Goal: Task Accomplishment & Management: Complete application form

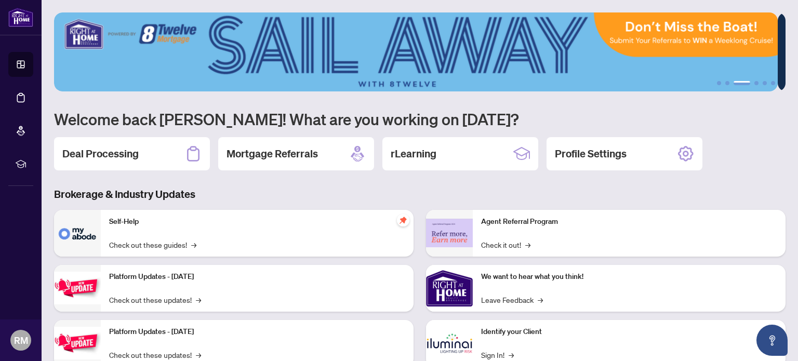
scroll to position [87, 0]
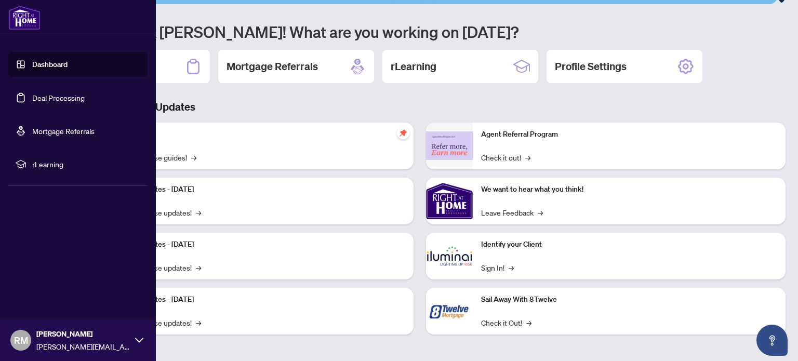
click at [55, 64] on link "Dashboard" at bounding box center [49, 64] width 35 height 9
click at [52, 100] on link "Deal Processing" at bounding box center [58, 97] width 52 height 9
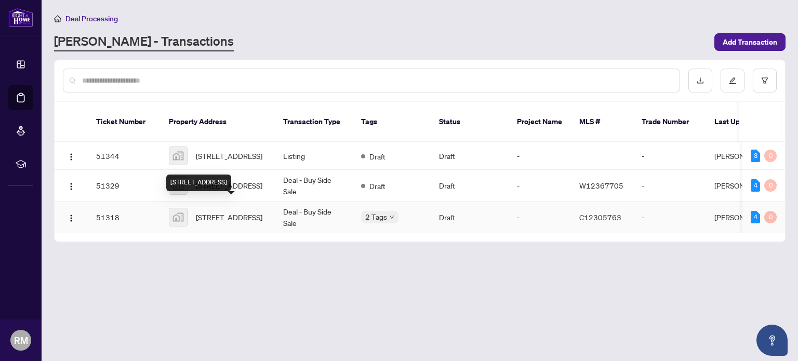
click at [228, 211] on span "[STREET_ADDRESS]" at bounding box center [229, 216] width 67 height 11
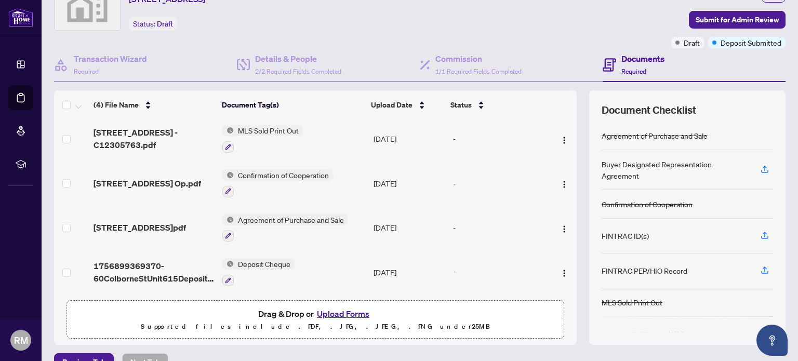
scroll to position [73, 0]
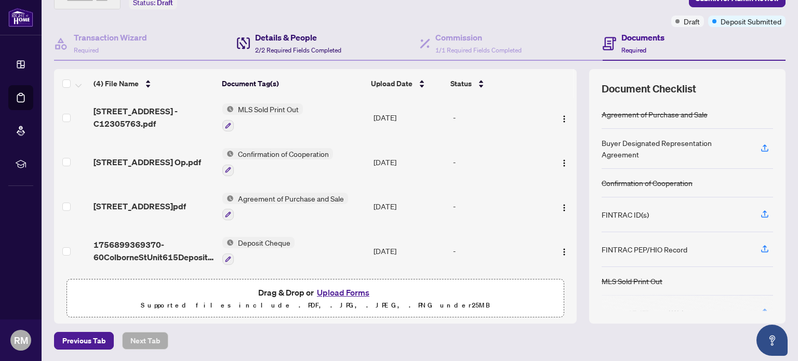
click at [303, 38] on h4 "Details & People" at bounding box center [298, 37] width 86 height 12
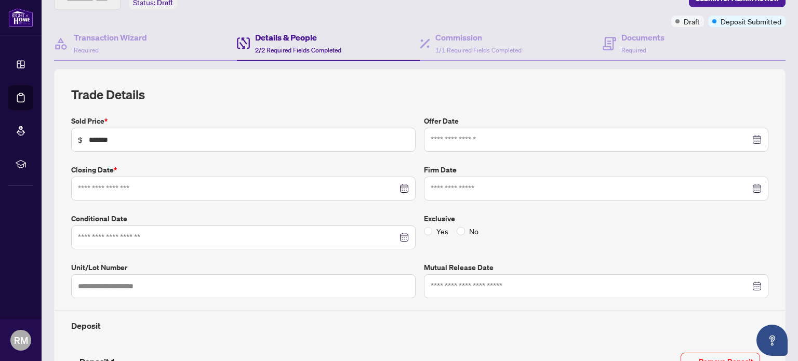
type input "**********"
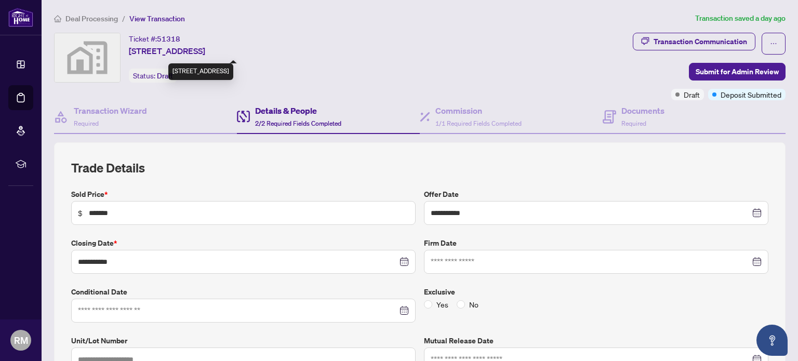
drag, startPoint x: 127, startPoint y: 52, endPoint x: 304, endPoint y: 54, distance: 177.2
click at [304, 54] on div "Ticket #: 51318 [STREET_ADDRESS] Status: Draft" at bounding box center [341, 58] width 575 height 50
copy span "[STREET_ADDRESS]"
click at [196, 47] on span "[STREET_ADDRESS]" at bounding box center [167, 51] width 76 height 12
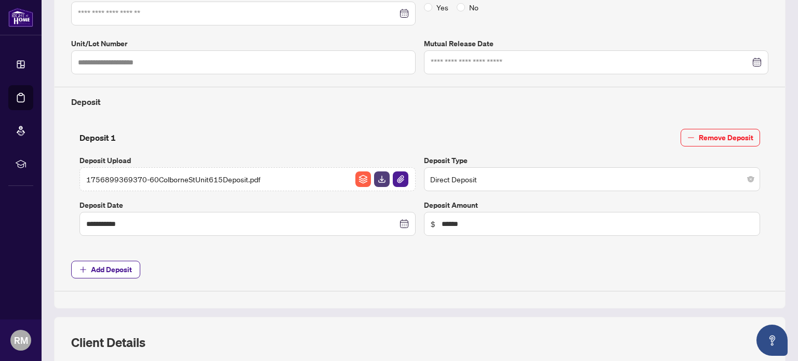
scroll to position [260, 0]
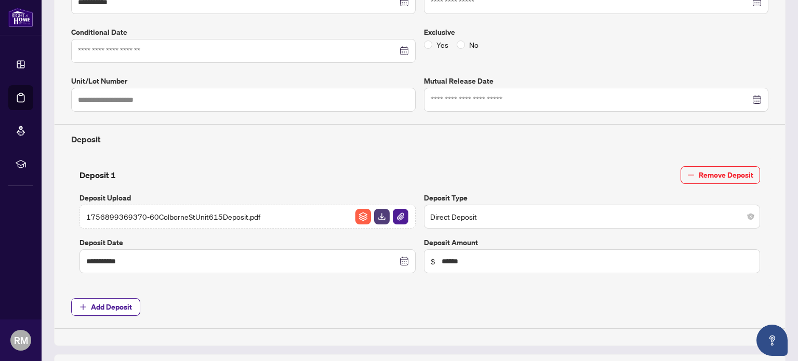
click at [584, 213] on span "Direct Deposit" at bounding box center [592, 217] width 324 height 20
click at [531, 220] on span "Direct Deposit" at bounding box center [592, 217] width 324 height 20
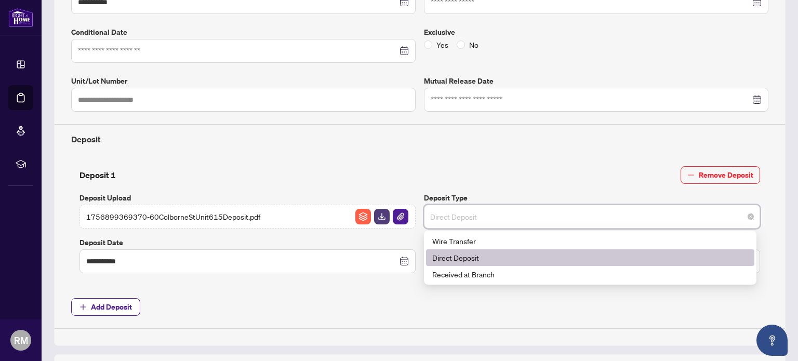
click at [494, 216] on span "Direct Deposit" at bounding box center [592, 217] width 324 height 20
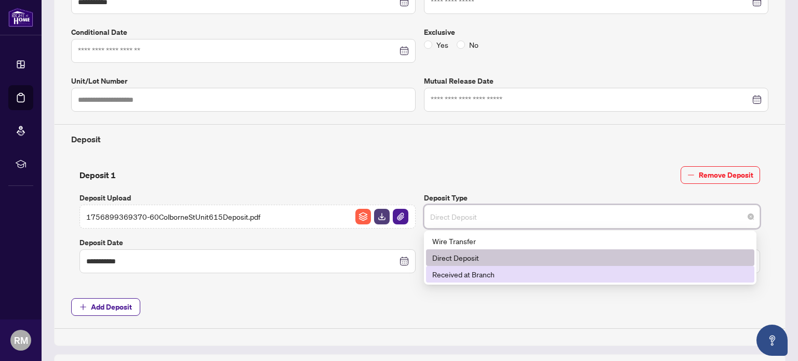
click at [485, 272] on div "Received at Branch" at bounding box center [590, 274] width 316 height 11
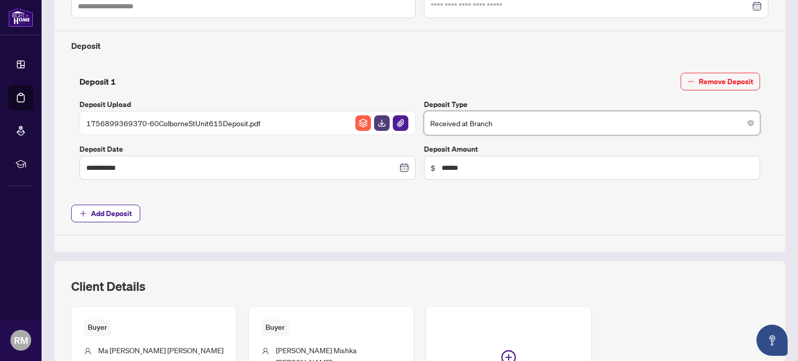
scroll to position [416, 0]
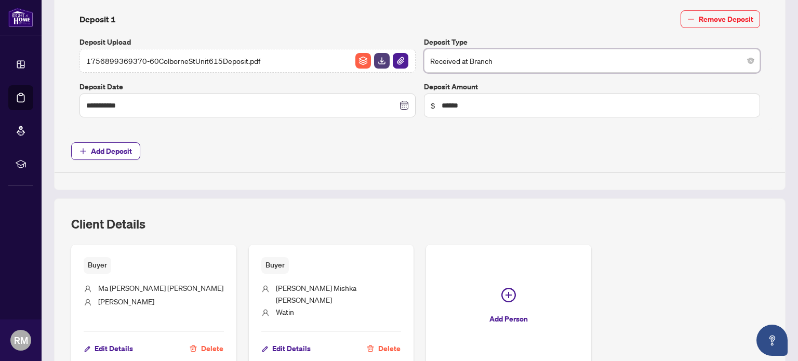
click at [542, 142] on span "Add Deposit" at bounding box center [419, 151] width 697 height 18
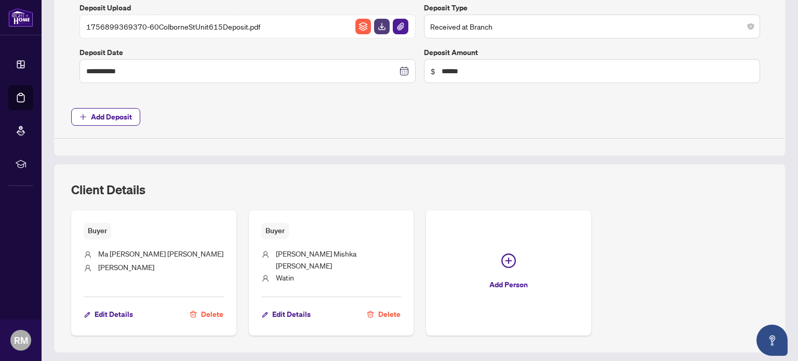
scroll to position [466, 0]
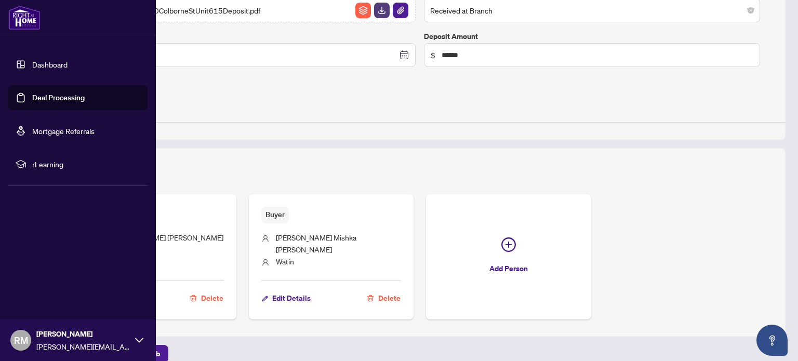
click at [58, 63] on link "Dashboard" at bounding box center [49, 64] width 35 height 9
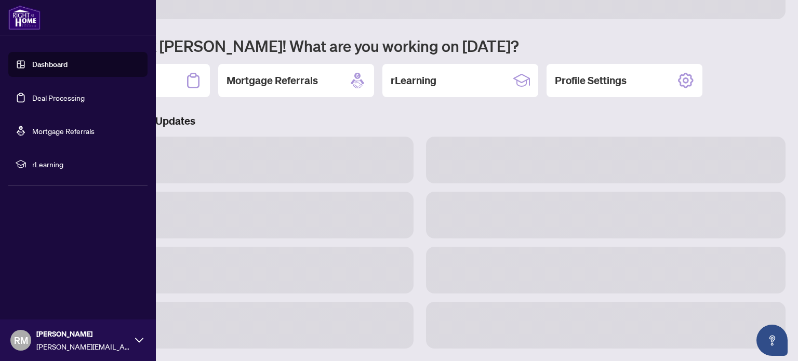
scroll to position [72, 0]
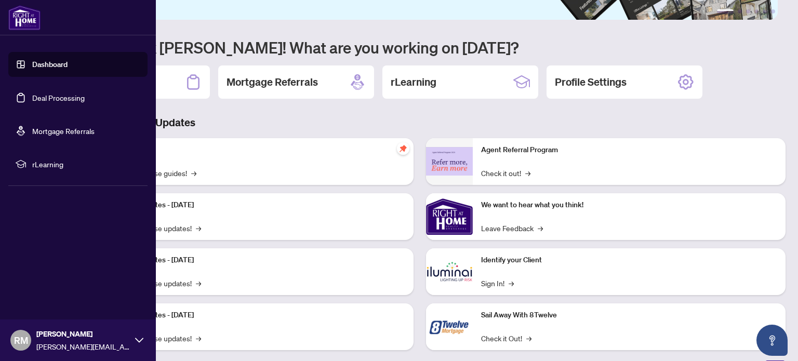
click at [37, 102] on link "Deal Processing" at bounding box center [58, 97] width 52 height 9
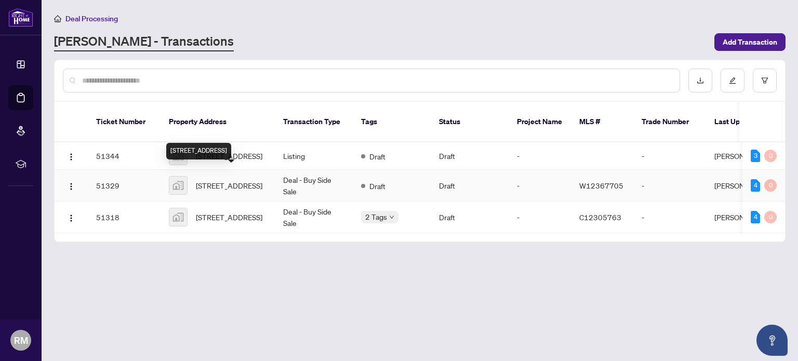
click at [255, 180] on span "[STREET_ADDRESS]" at bounding box center [229, 185] width 67 height 11
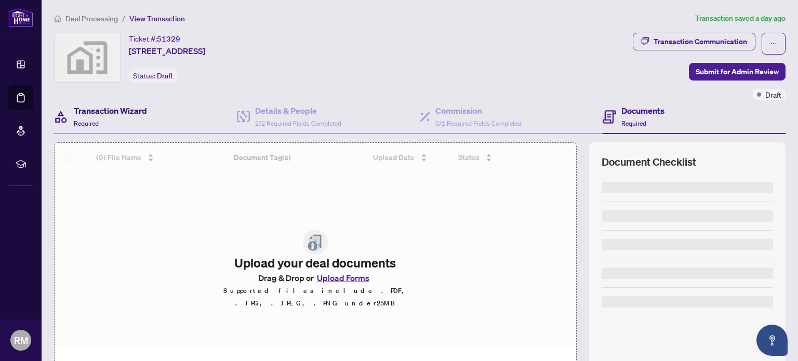
click at [96, 111] on h4 "Transaction Wizard" at bounding box center [110, 110] width 73 height 12
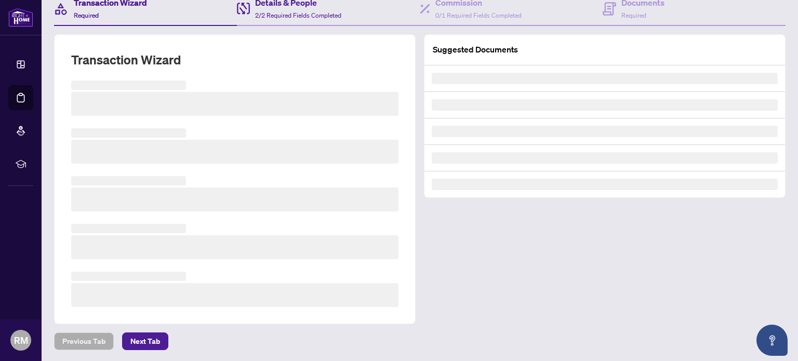
scroll to position [87, 0]
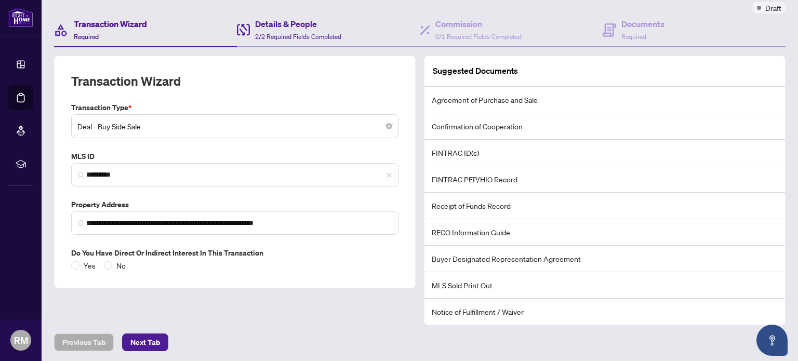
click at [284, 23] on h4 "Details & People" at bounding box center [298, 24] width 86 height 12
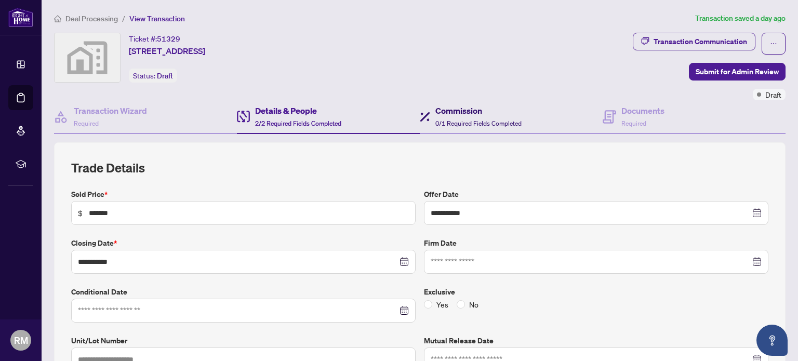
click at [430, 107] on div "Commission 0/1 Required Fields Completed" at bounding box center [471, 116] width 102 height 24
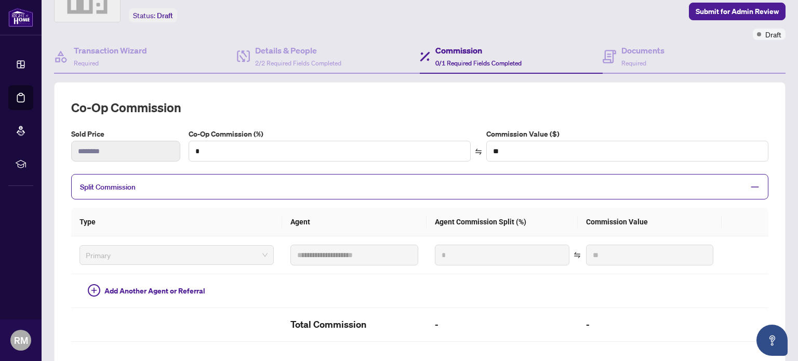
scroll to position [52, 0]
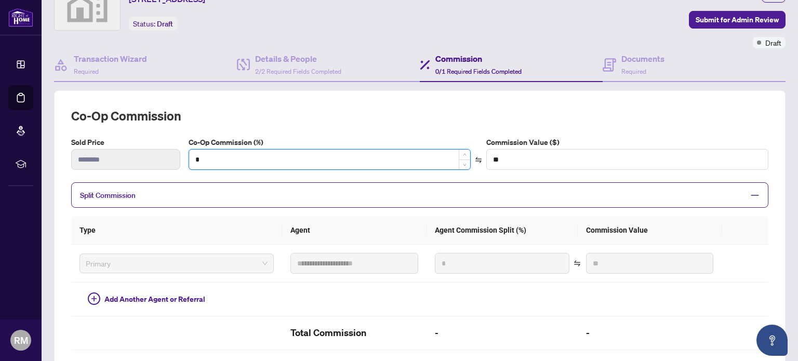
click at [391, 157] on input "*" at bounding box center [329, 160] width 281 height 20
type input "*"
type input "******"
type input "***"
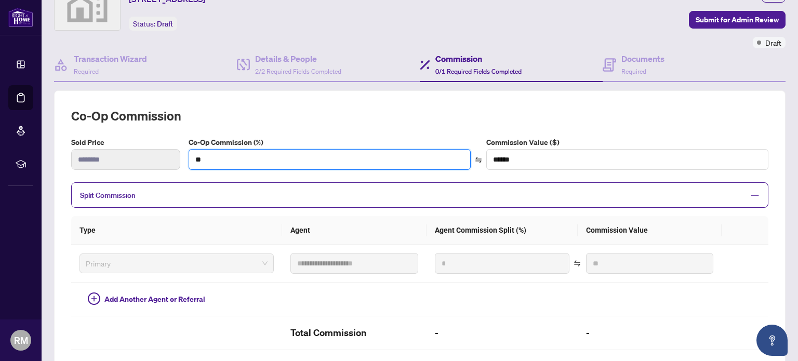
type input "*******"
type input "***"
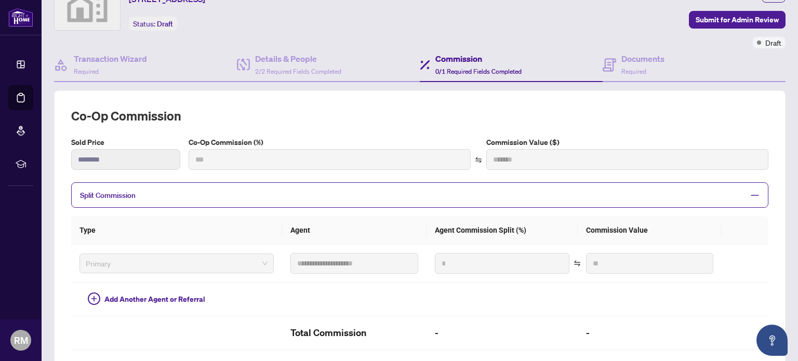
type input "***"
type input "*******"
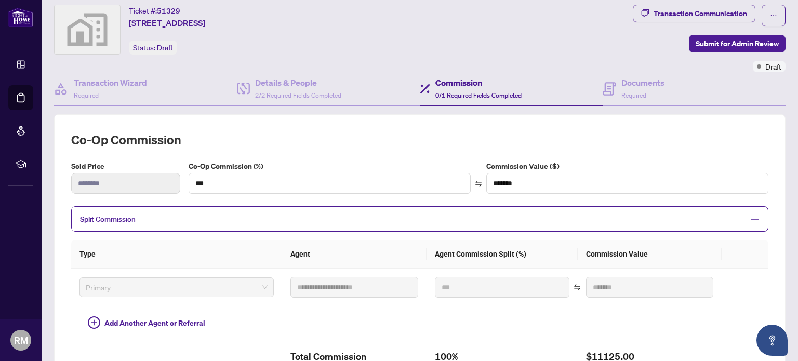
scroll to position [0, 0]
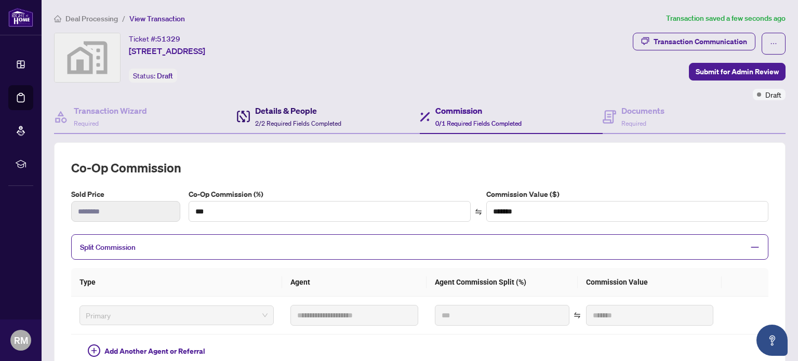
click at [270, 120] on span "2/2 Required Fields Completed" at bounding box center [298, 124] width 86 height 8
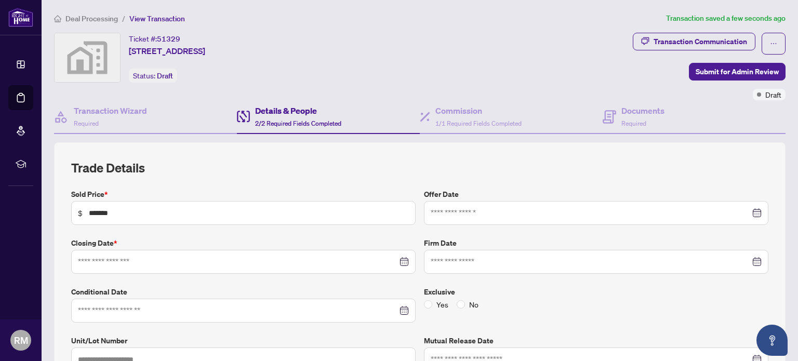
type input "**********"
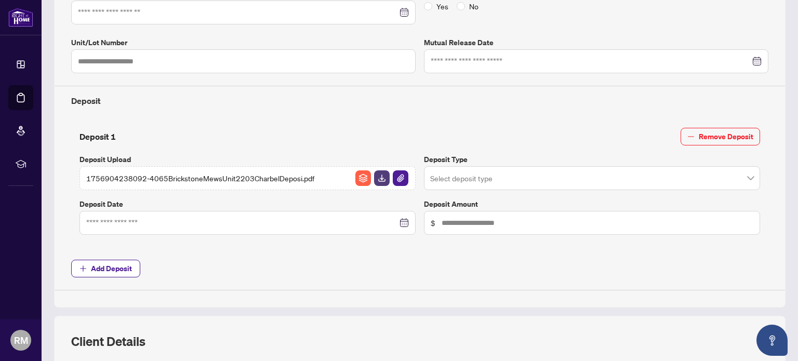
scroll to position [312, 0]
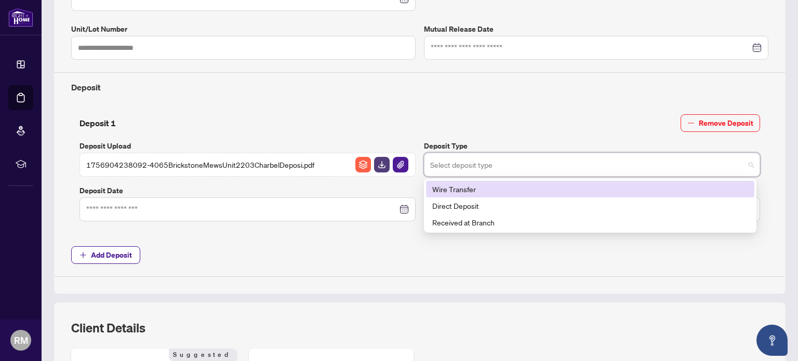
click at [451, 164] on input "search" at bounding box center [587, 166] width 314 height 23
drag, startPoint x: 451, startPoint y: 182, endPoint x: 380, endPoint y: 192, distance: 71.9
click at [451, 183] on div "Wire Transfer" at bounding box center [590, 188] width 316 height 11
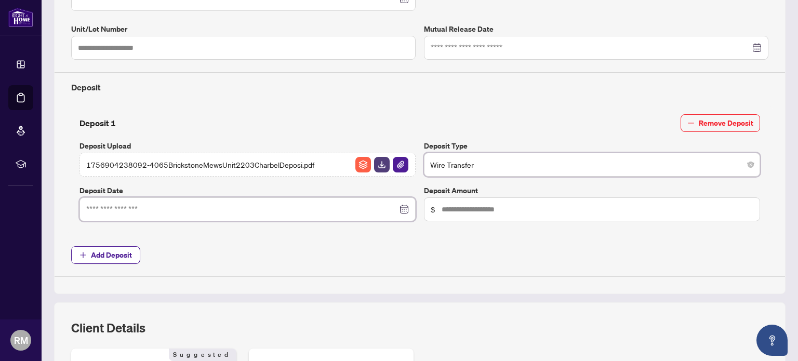
drag, startPoint x: 291, startPoint y: 211, endPoint x: 286, endPoint y: 207, distance: 5.9
click at [289, 211] on input at bounding box center [241, 209] width 311 height 11
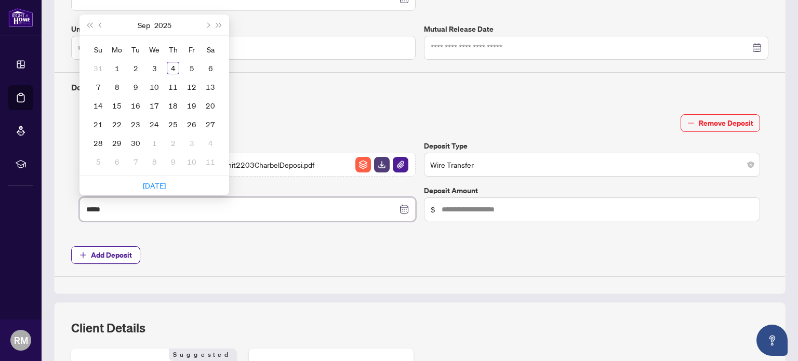
type input "*****"
click at [416, 255] on span "Add Deposit" at bounding box center [419, 255] width 697 height 18
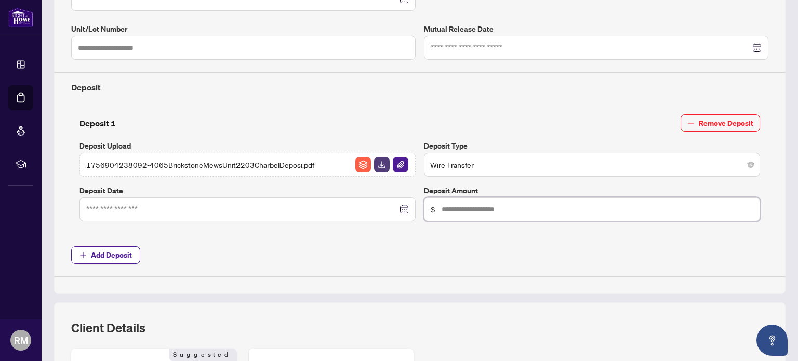
click at [472, 213] on input "text" at bounding box center [598, 209] width 312 height 11
type input "******"
click at [143, 206] on input at bounding box center [241, 209] width 311 height 11
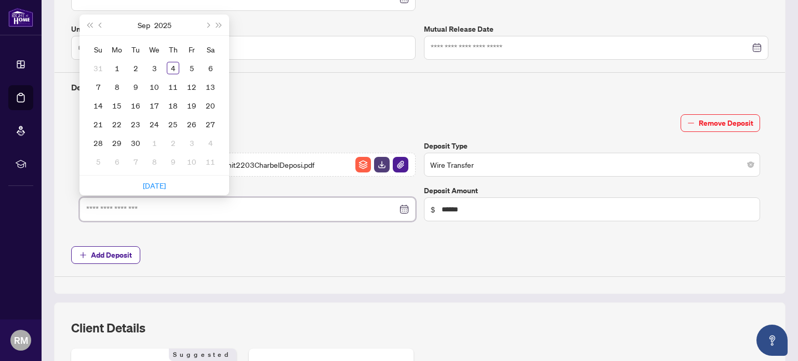
type input "**********"
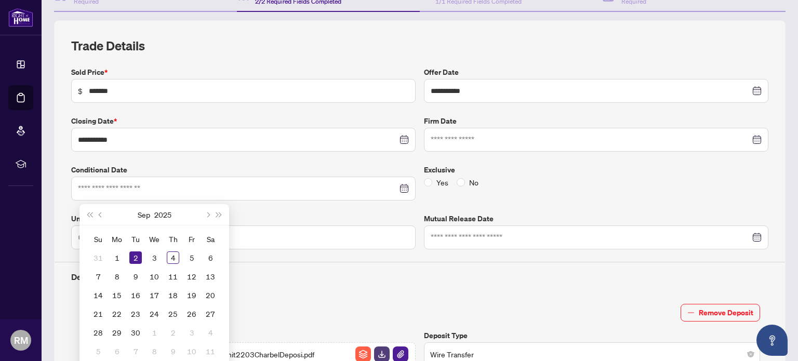
scroll to position [104, 0]
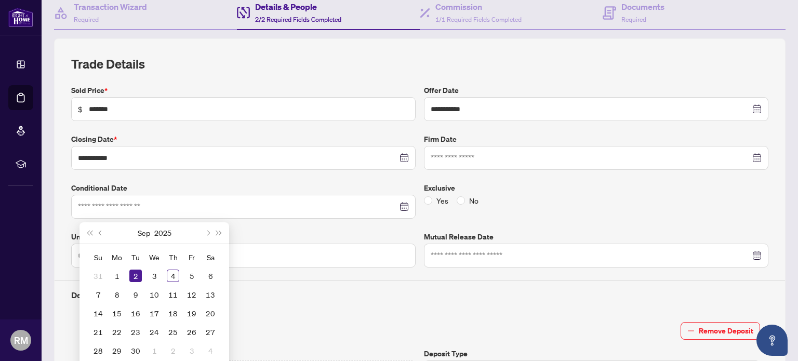
click at [533, 201] on div "Yes No" at bounding box center [596, 200] width 345 height 11
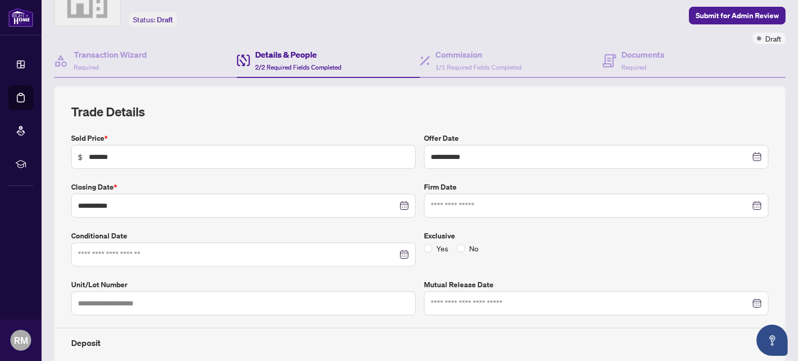
scroll to position [0, 0]
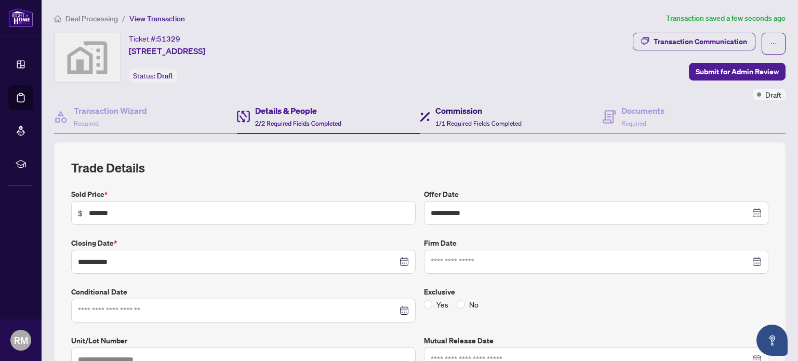
click at [436, 110] on h4 "Commission" at bounding box center [478, 110] width 86 height 12
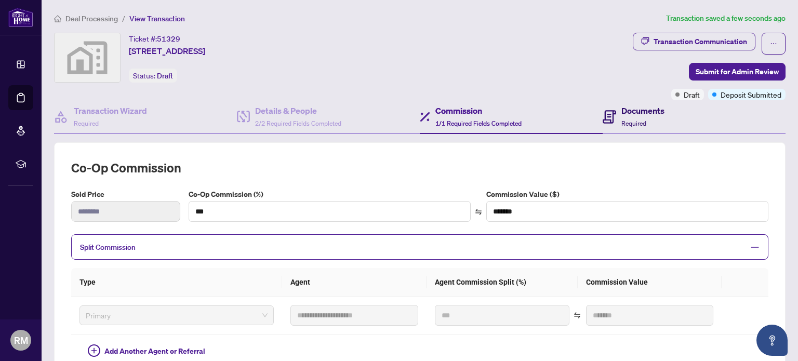
click at [621, 115] on h4 "Documents" at bounding box center [642, 110] width 43 height 12
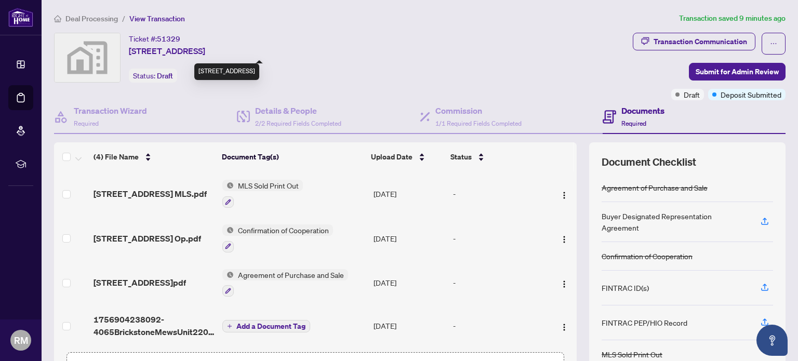
drag, startPoint x: 129, startPoint y: 51, endPoint x: 240, endPoint y: 54, distance: 111.2
click at [205, 54] on span "[STREET_ADDRESS]" at bounding box center [167, 51] width 76 height 12
